Goal: Task Accomplishment & Management: Complete application form

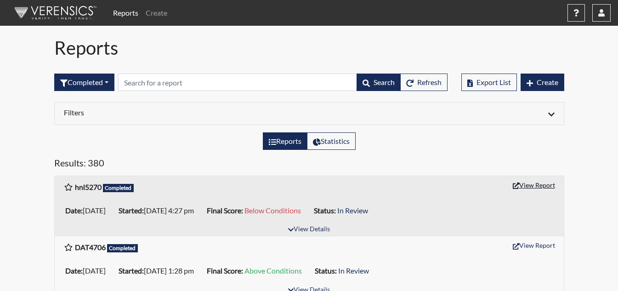
click at [545, 189] on button "View Report" at bounding box center [534, 185] width 51 height 14
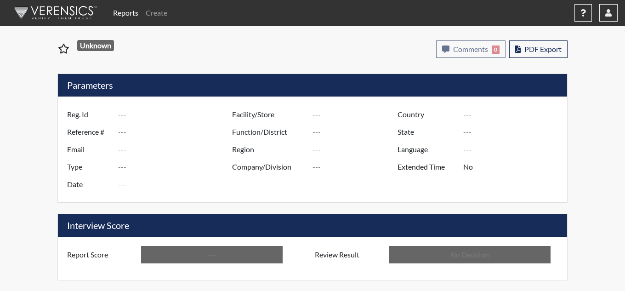
type input "hnl5270"
type input "50789"
type input "---"
type input "Corrections Pre-Employment"
type input "Aug 14, 2025"
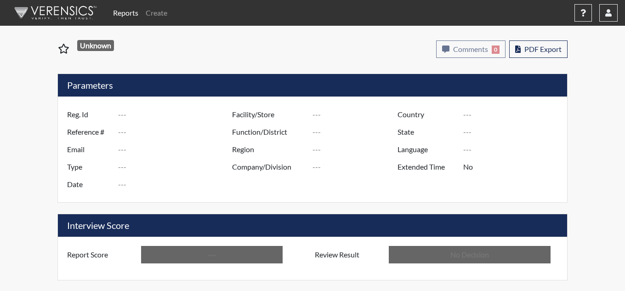
type input "[PERSON_NAME]"
type input "[GEOGRAPHIC_DATA]"
type input "[US_STATE]"
type input "English"
type input "Below Conditions"
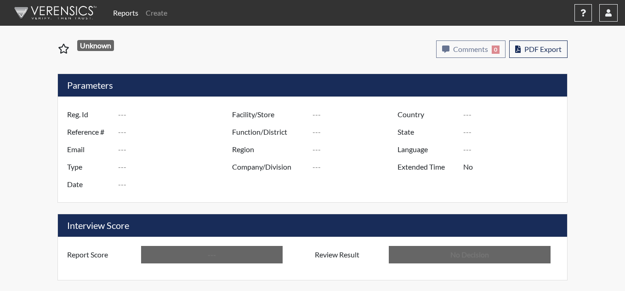
type input "In Review"
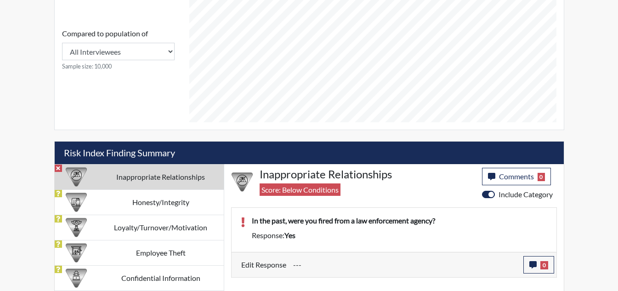
scroll to position [441, 0]
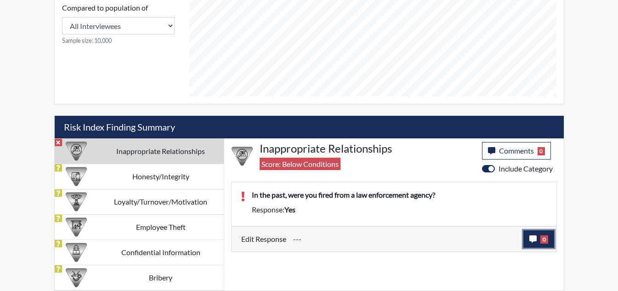
click at [532, 241] on icon "button" at bounding box center [533, 238] width 7 height 7
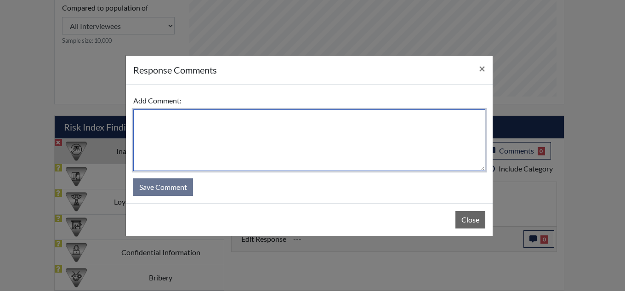
click at [287, 148] on textarea at bounding box center [309, 140] width 352 height 62
type textarea "I"
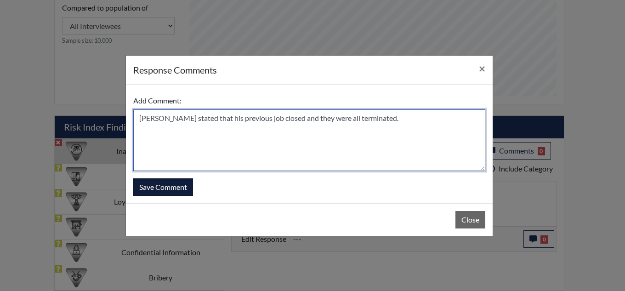
type textarea "Applicant stated that his previous job closed and they were all terminated."
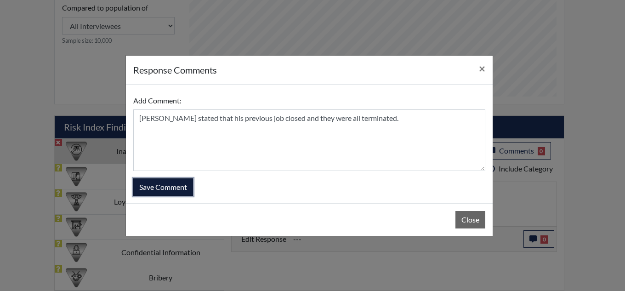
click at [169, 189] on button "Save Comment" at bounding box center [163, 186] width 60 height 17
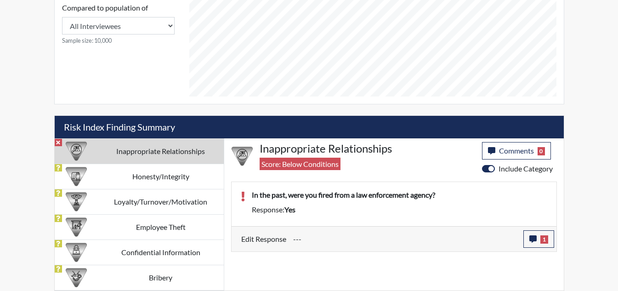
scroll to position [153, 382]
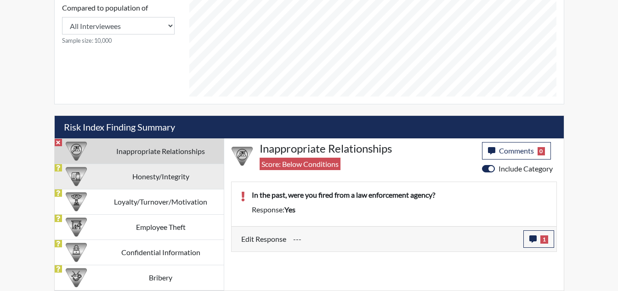
click at [150, 184] on td "Honesty/Integrity" at bounding box center [161, 176] width 126 height 25
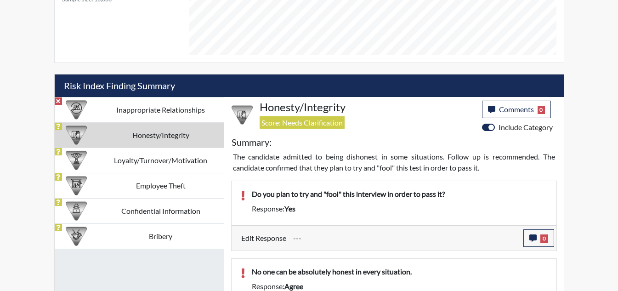
scroll to position [486, 0]
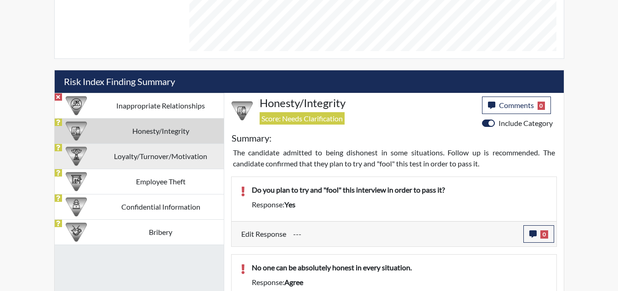
click at [177, 162] on td "Loyalty/Turnover/Motivation" at bounding box center [161, 155] width 126 height 25
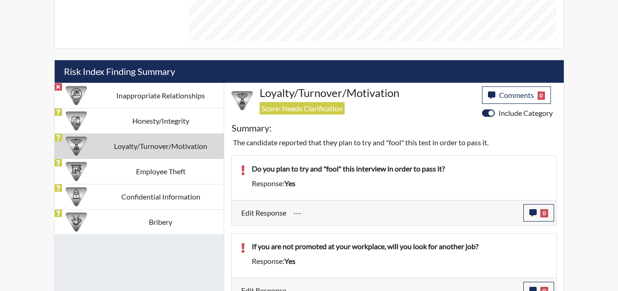
scroll to position [490, 0]
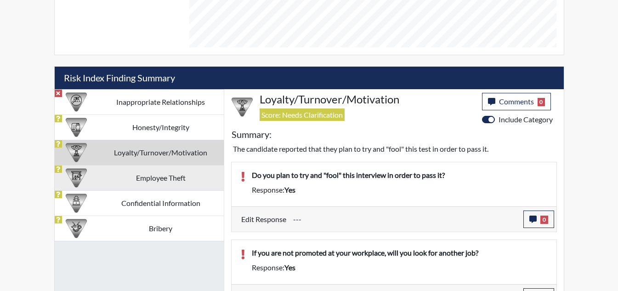
click at [168, 176] on td "Employee Theft" at bounding box center [161, 177] width 126 height 25
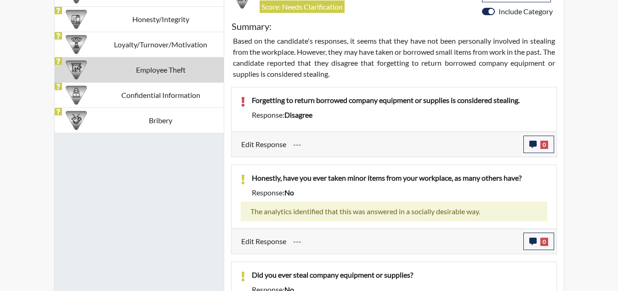
scroll to position [553, 0]
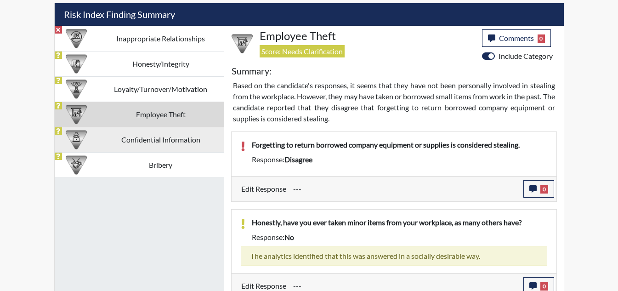
click at [170, 147] on td "Confidential Information" at bounding box center [161, 139] width 126 height 25
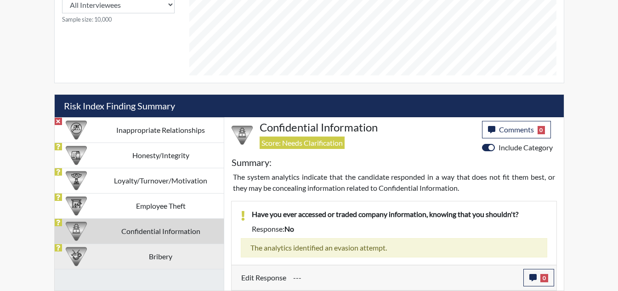
click at [156, 253] on td "Bribery" at bounding box center [161, 256] width 126 height 25
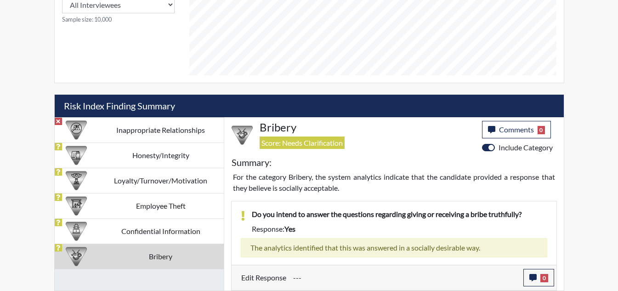
click at [151, 124] on td "Inappropriate Relationships" at bounding box center [161, 129] width 126 height 25
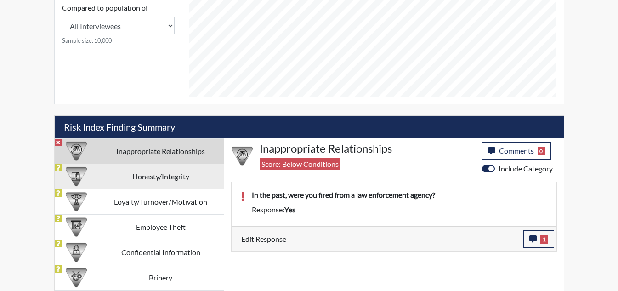
click at [150, 172] on td "Honesty/Integrity" at bounding box center [161, 176] width 126 height 25
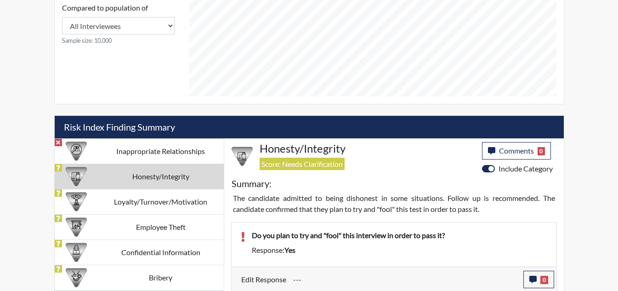
scroll to position [553, 0]
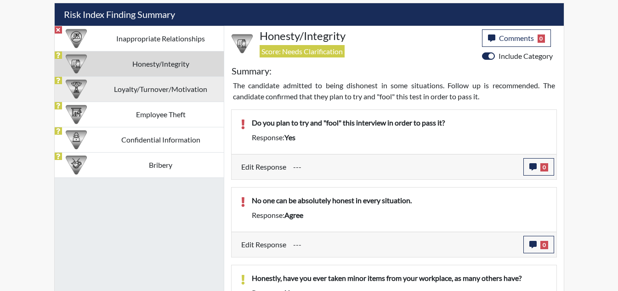
click at [177, 97] on td "Loyalty/Turnover/Motivation" at bounding box center [161, 88] width 126 height 25
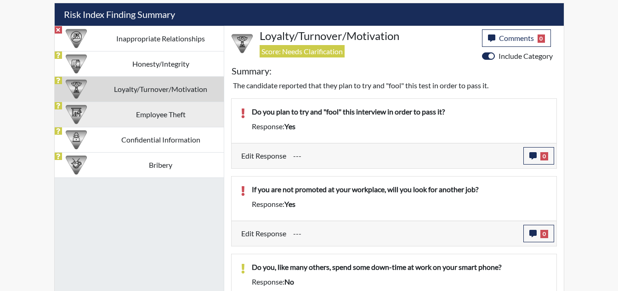
click at [180, 121] on td "Employee Theft" at bounding box center [161, 114] width 126 height 25
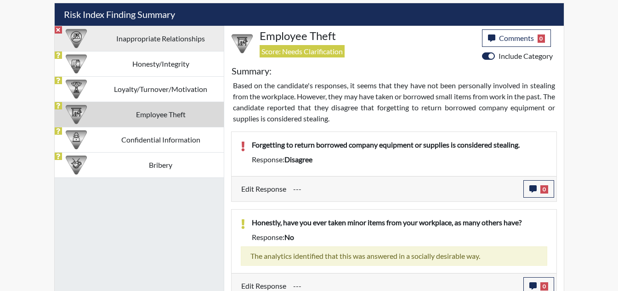
click at [181, 42] on td "Inappropriate Relationships" at bounding box center [161, 38] width 126 height 25
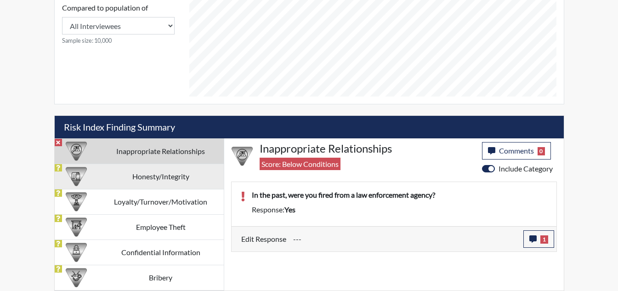
click at [182, 173] on td "Honesty/Integrity" at bounding box center [161, 176] width 126 height 25
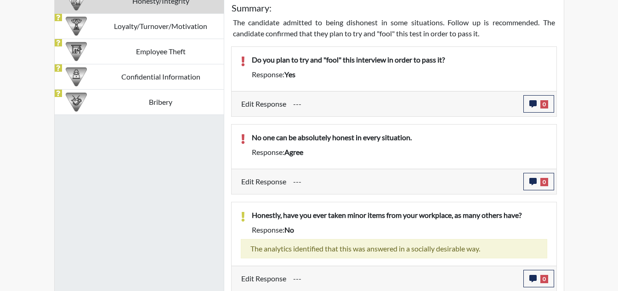
scroll to position [625, 0]
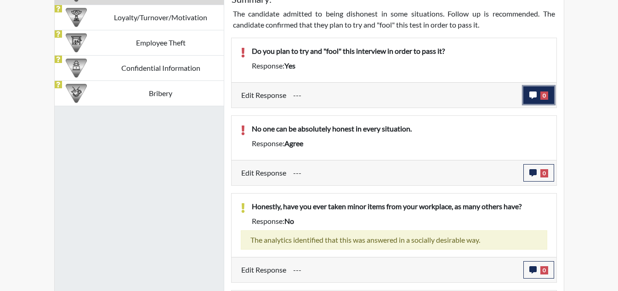
click at [544, 99] on span "0" at bounding box center [545, 95] width 8 height 8
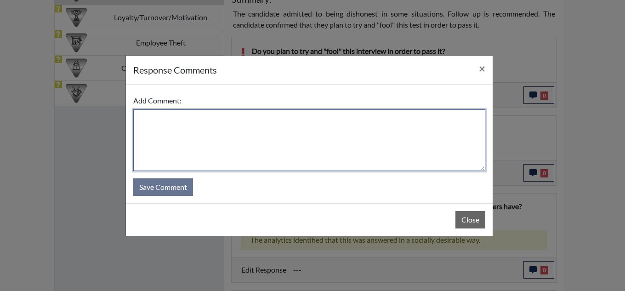
click at [280, 130] on textarea at bounding box center [309, 140] width 352 height 62
type textarea "N"
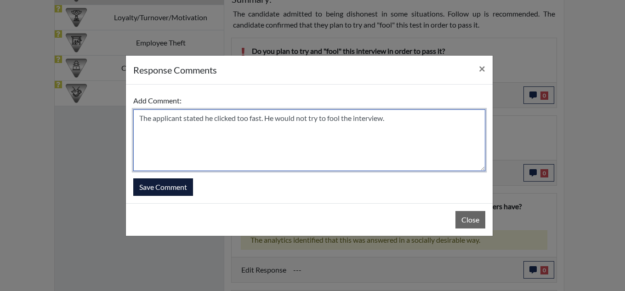
type textarea "The applicant stated he clicked too fast. He would not try to fool the intervie…"
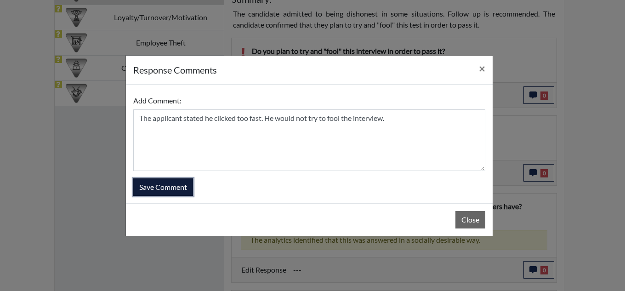
click at [173, 190] on button "Save Comment" at bounding box center [163, 186] width 60 height 17
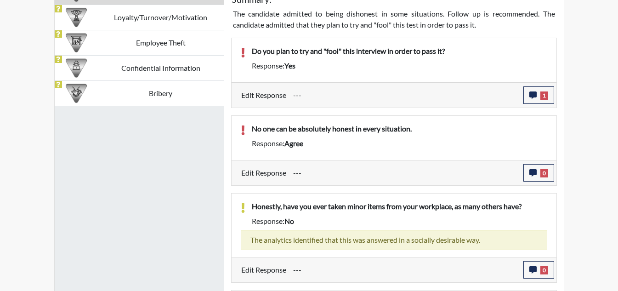
scroll to position [153, 382]
click at [530, 171] on icon "button" at bounding box center [533, 172] width 7 height 7
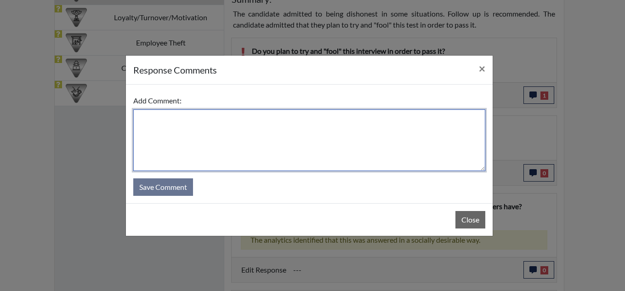
click at [315, 147] on textarea at bounding box center [309, 140] width 352 height 62
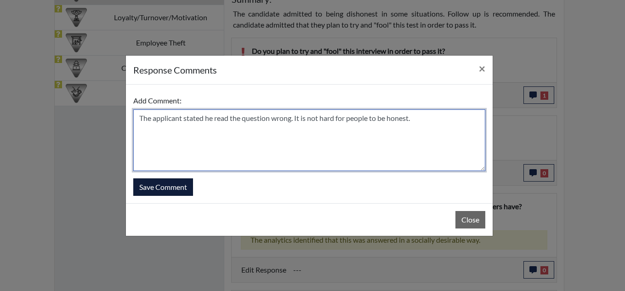
type textarea "The applicant stated he read the question wrong. It is not hard for people to b…"
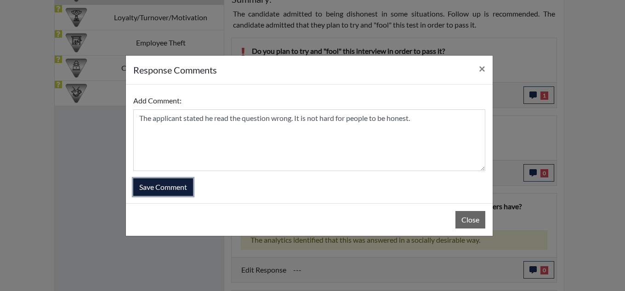
click at [146, 194] on button "Save Comment" at bounding box center [163, 186] width 60 height 17
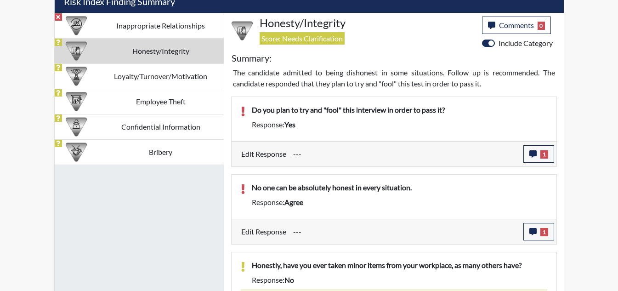
scroll to position [547, 0]
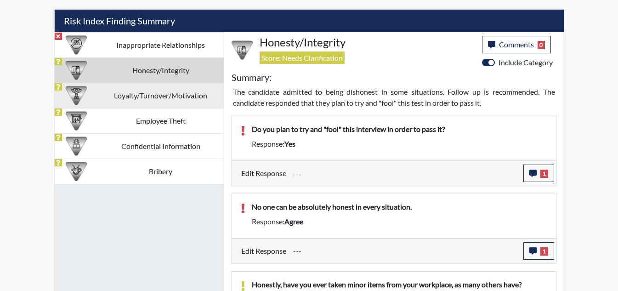
click at [189, 103] on td "Loyalty/Turnover/Motivation" at bounding box center [161, 95] width 126 height 25
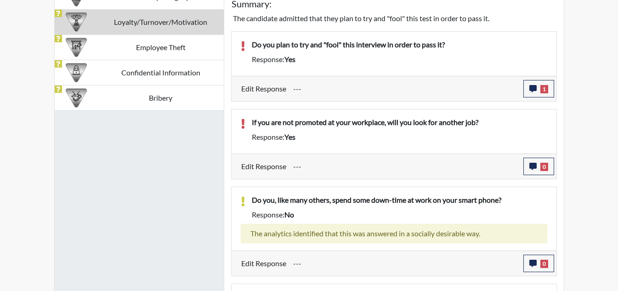
scroll to position [622, 0]
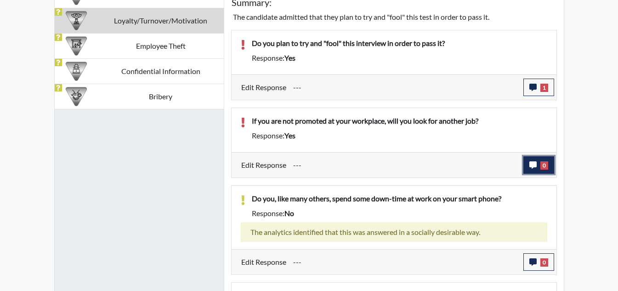
click at [543, 166] on span "0" at bounding box center [545, 165] width 8 height 8
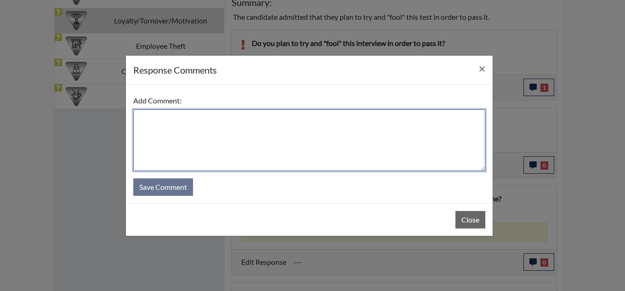
click at [301, 145] on textarea at bounding box center [309, 140] width 352 height 62
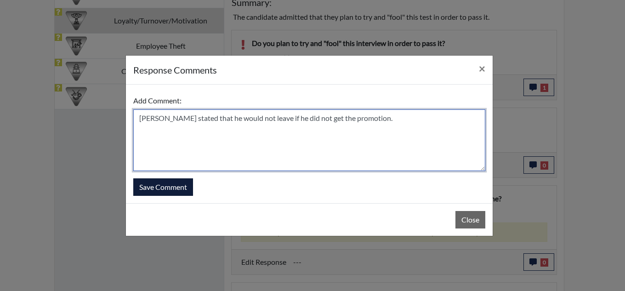
type textarea "Applicant stated that he would not leave if he did not get the promotion."
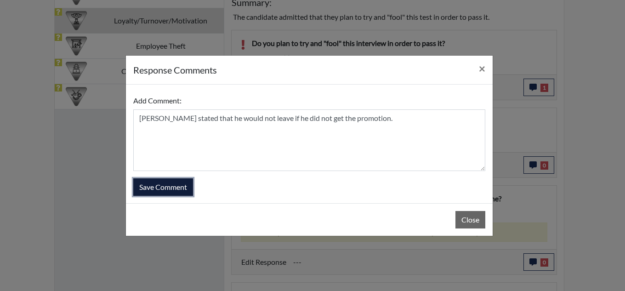
click at [155, 191] on button "Save Comment" at bounding box center [163, 186] width 60 height 17
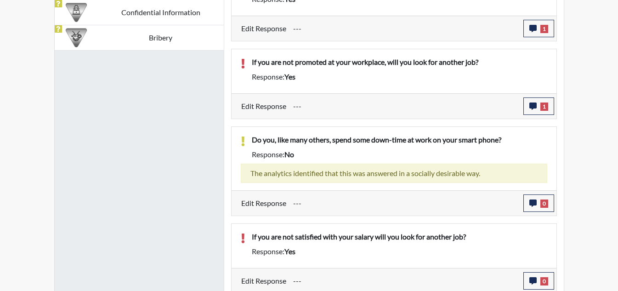
scroll to position [684, 0]
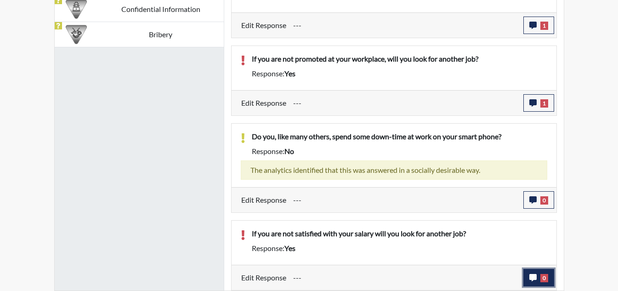
click at [535, 276] on icon "button" at bounding box center [533, 277] width 7 height 7
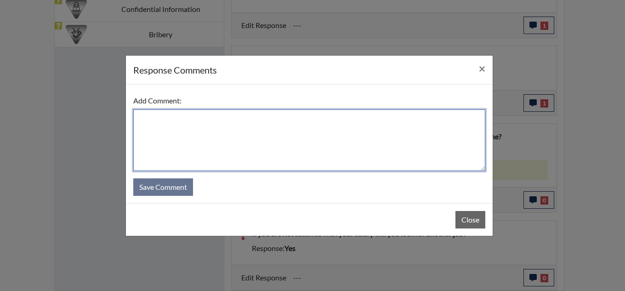
click at [323, 144] on textarea at bounding box center [309, 140] width 352 height 62
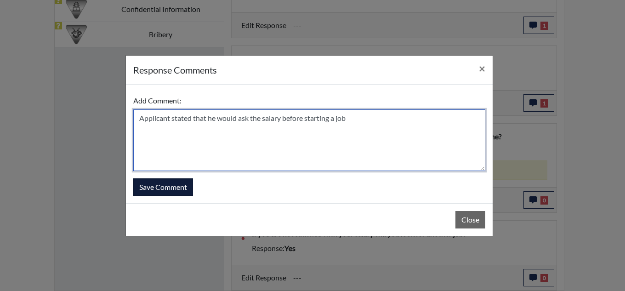
type textarea "Applicant stated that he would ask the salary before starting a job"
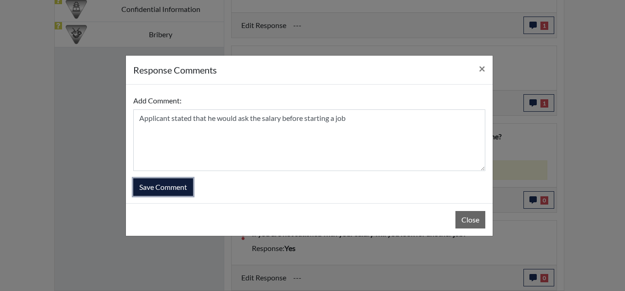
click at [153, 183] on button "Save Comment" at bounding box center [163, 186] width 60 height 17
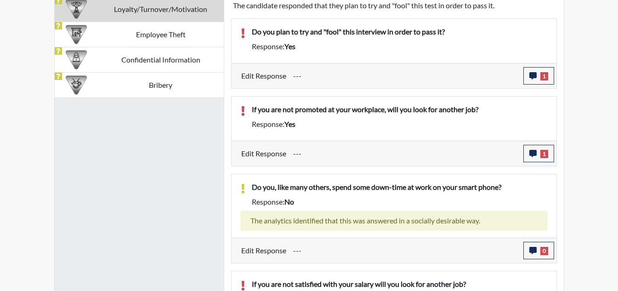
scroll to position [628, 0]
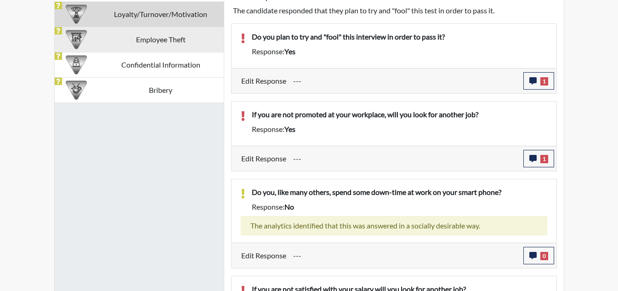
click at [169, 44] on td "Employee Theft" at bounding box center [161, 39] width 126 height 25
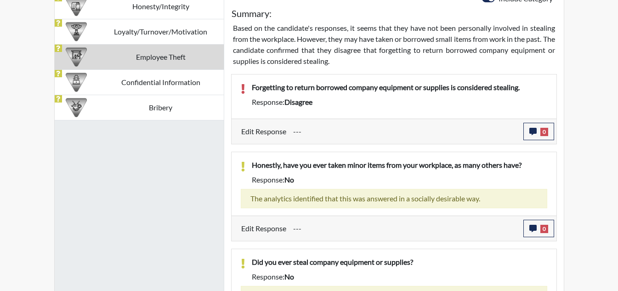
scroll to position [609, 0]
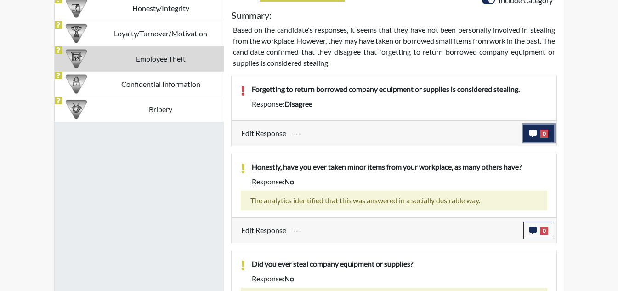
click at [539, 133] on button "0" at bounding box center [539, 133] width 31 height 17
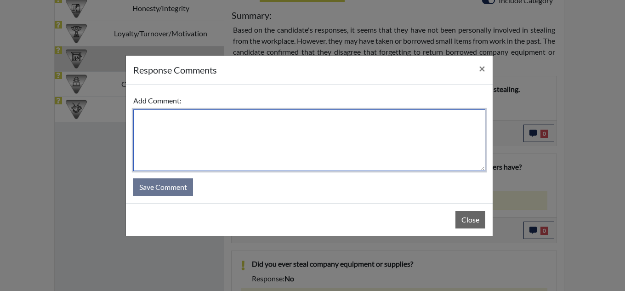
click at [292, 142] on textarea at bounding box center [309, 140] width 352 height 62
type textarea "Applicant stated he read the question wrong."
drag, startPoint x: 294, startPoint y: 120, endPoint x: 138, endPoint y: 116, distance: 155.4
click at [138, 116] on textarea "Applicant stated he read the question wrong." at bounding box center [309, 140] width 352 height 62
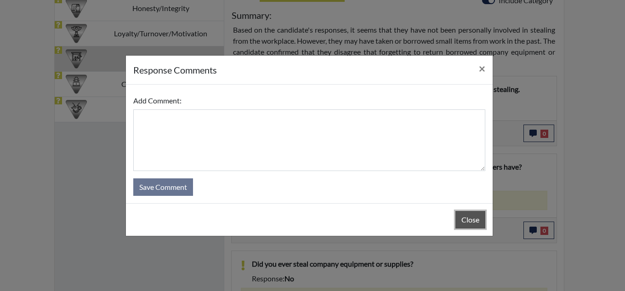
click at [464, 220] on button "Close" at bounding box center [471, 219] width 30 height 17
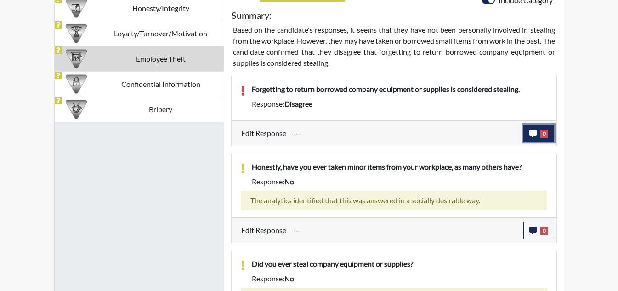
click at [532, 135] on icon "button" at bounding box center [533, 133] width 7 height 7
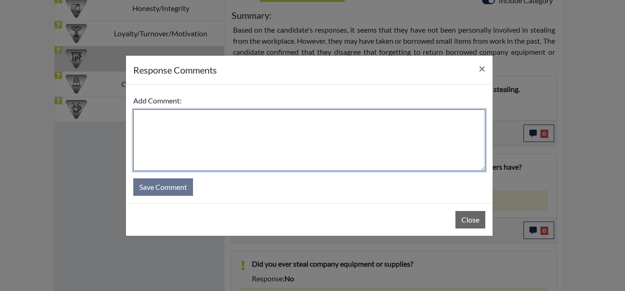
click at [272, 127] on textarea at bounding box center [309, 140] width 352 height 62
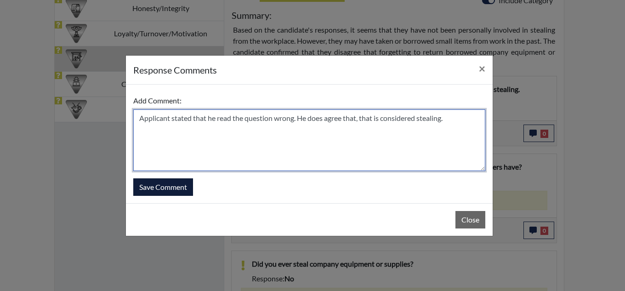
type textarea "Applicant stated that he read the question wrong. He does agree that, that is c…"
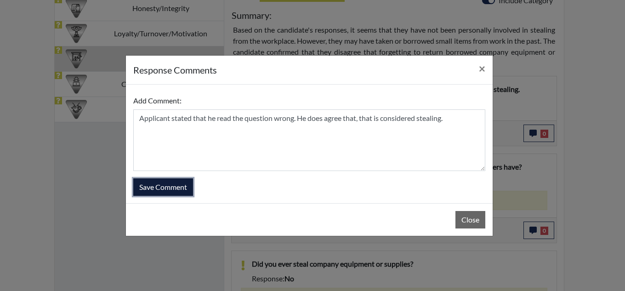
click at [166, 186] on button "Save Comment" at bounding box center [163, 186] width 60 height 17
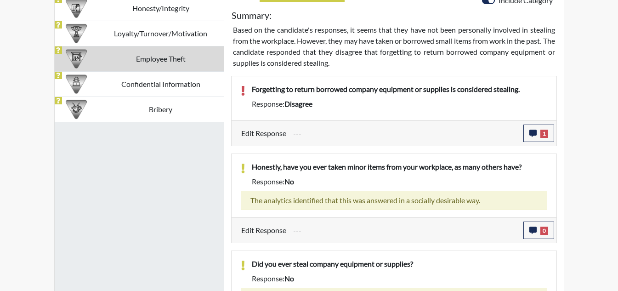
scroll to position [153, 382]
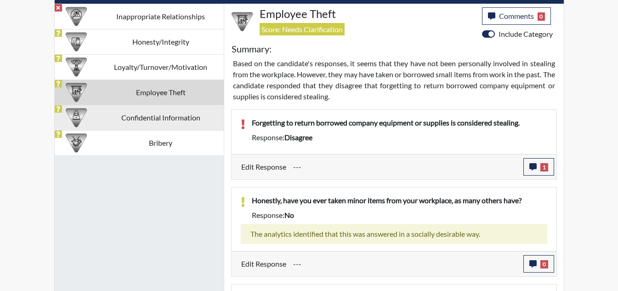
click at [195, 124] on td "Confidential Information" at bounding box center [161, 117] width 126 height 25
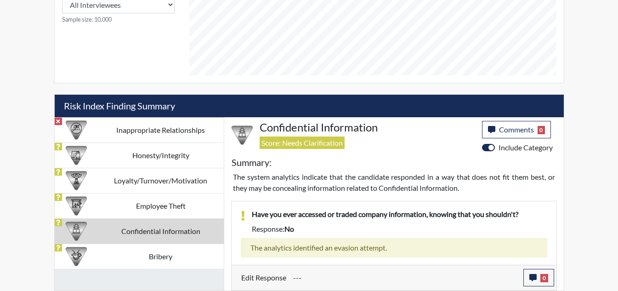
scroll to position [462, 0]
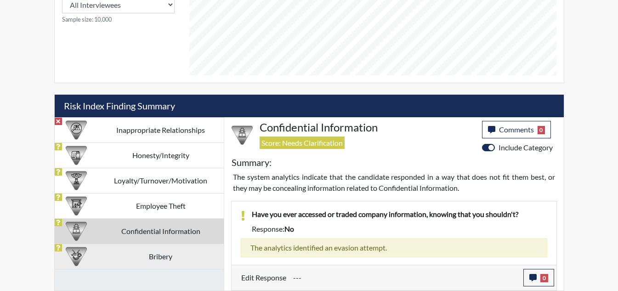
click at [144, 254] on td "Bribery" at bounding box center [161, 256] width 126 height 25
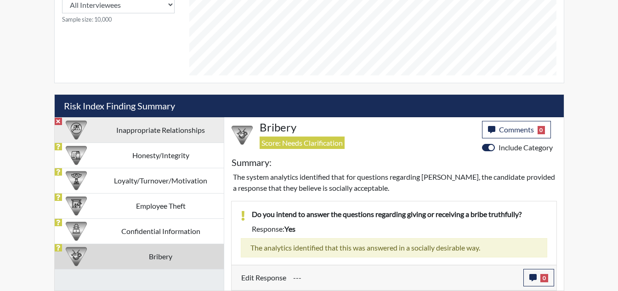
click at [144, 136] on td "Inappropriate Relationships" at bounding box center [161, 129] width 126 height 25
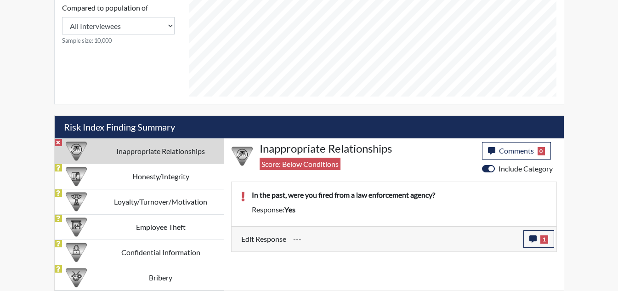
scroll to position [441, 0]
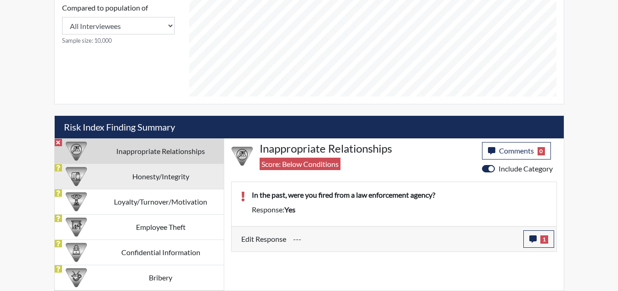
click at [168, 175] on td "Honesty/Integrity" at bounding box center [161, 176] width 126 height 25
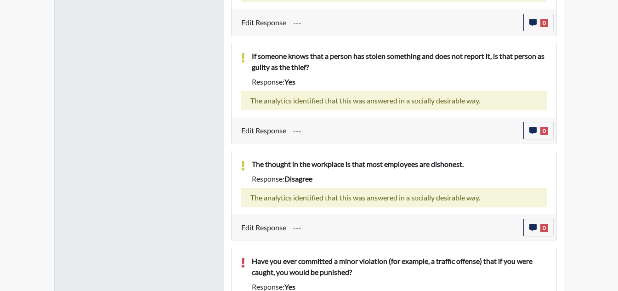
scroll to position [1008, 0]
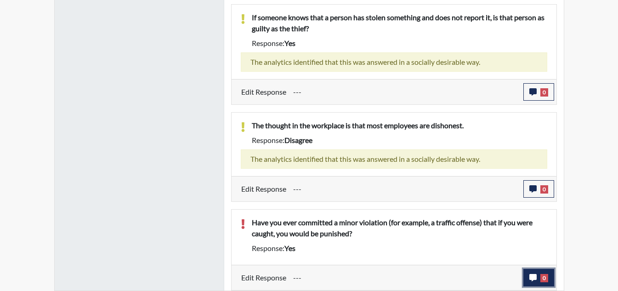
click at [533, 274] on icon "button" at bounding box center [533, 277] width 7 height 7
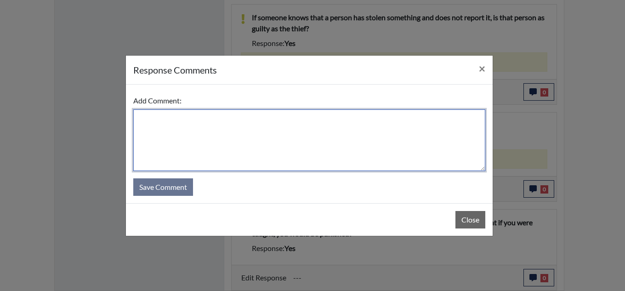
click at [395, 150] on textarea at bounding box center [309, 140] width 352 height 62
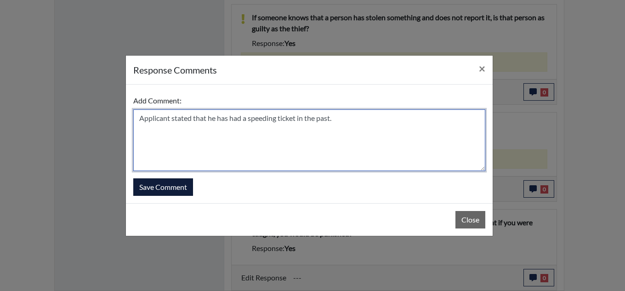
type textarea "Applicant stated that he has had a speeding ticket in the past."
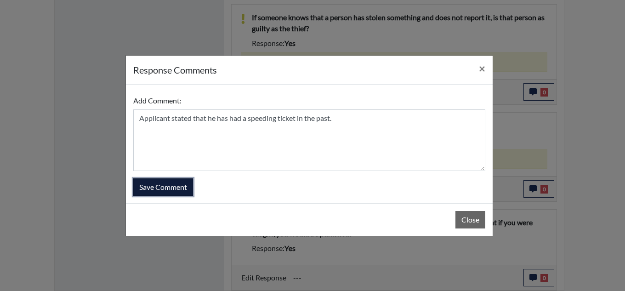
click at [169, 188] on button "Save Comment" at bounding box center [163, 186] width 60 height 17
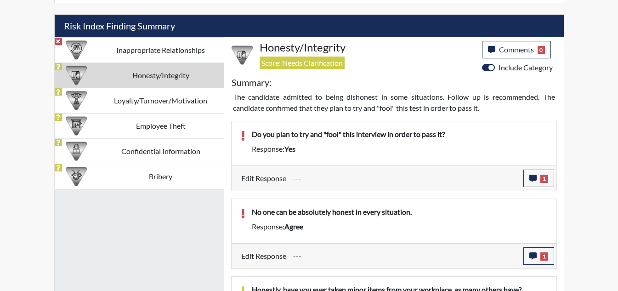
scroll to position [529, 0]
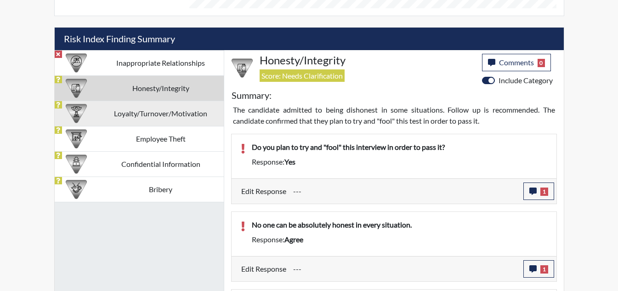
click at [159, 116] on td "Loyalty/Turnover/Motivation" at bounding box center [161, 113] width 126 height 25
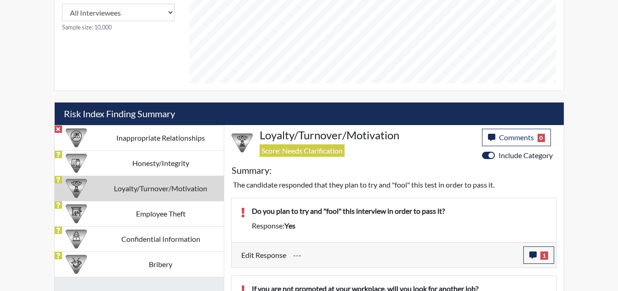
scroll to position [429, 0]
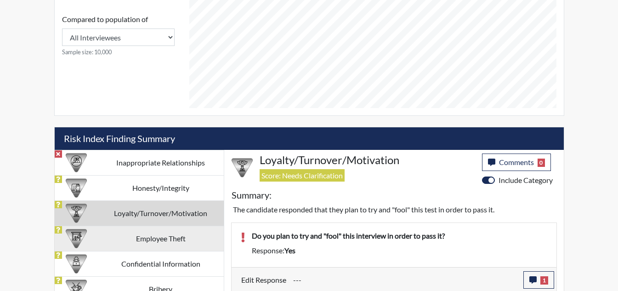
click at [198, 240] on td "Employee Theft" at bounding box center [161, 238] width 126 height 25
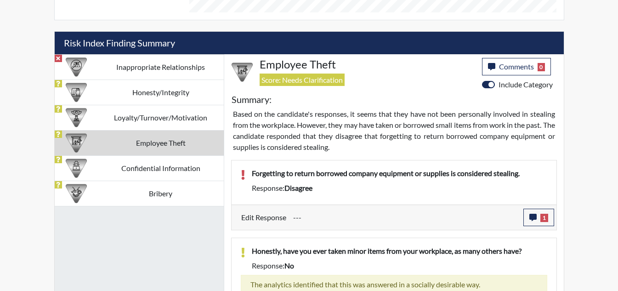
scroll to position [509, 0]
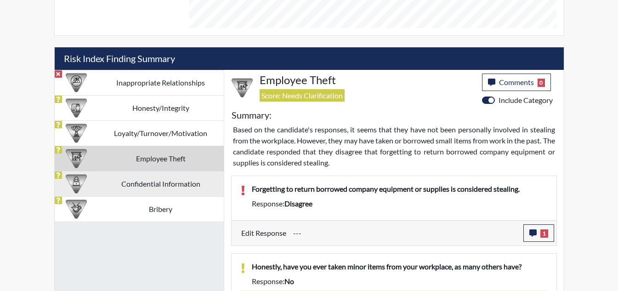
click at [167, 194] on td "Confidential Information" at bounding box center [161, 183] width 126 height 25
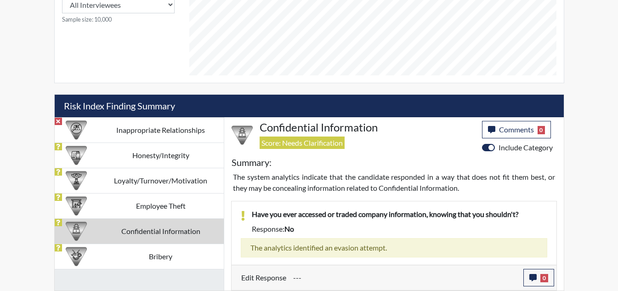
scroll to position [462, 0]
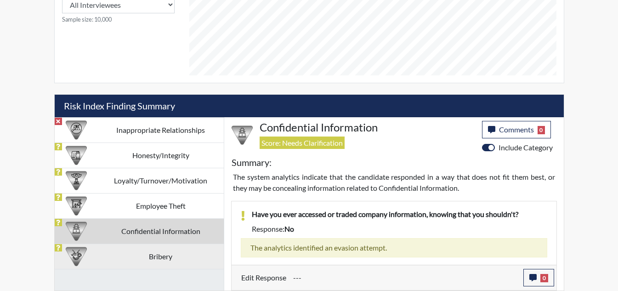
click at [159, 260] on td "Bribery" at bounding box center [161, 256] width 126 height 25
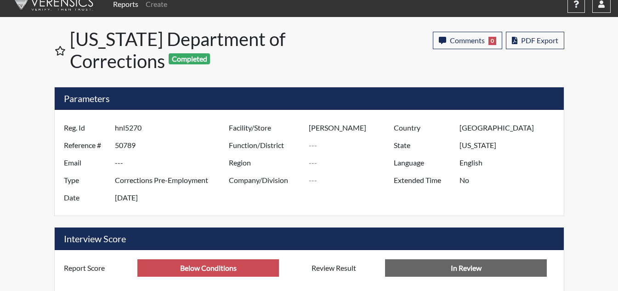
scroll to position [0, 0]
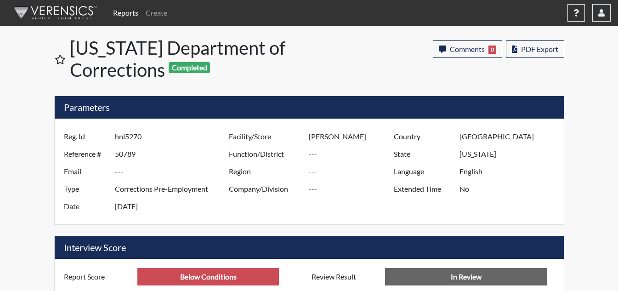
click at [131, 140] on input "hnl5270" at bounding box center [173, 136] width 116 height 17
